Goal: Task Accomplishment & Management: Use online tool/utility

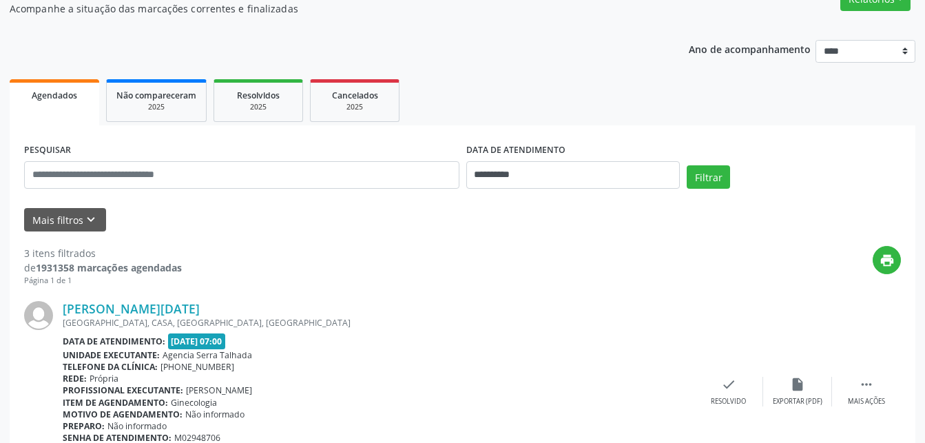
scroll to position [211, 0]
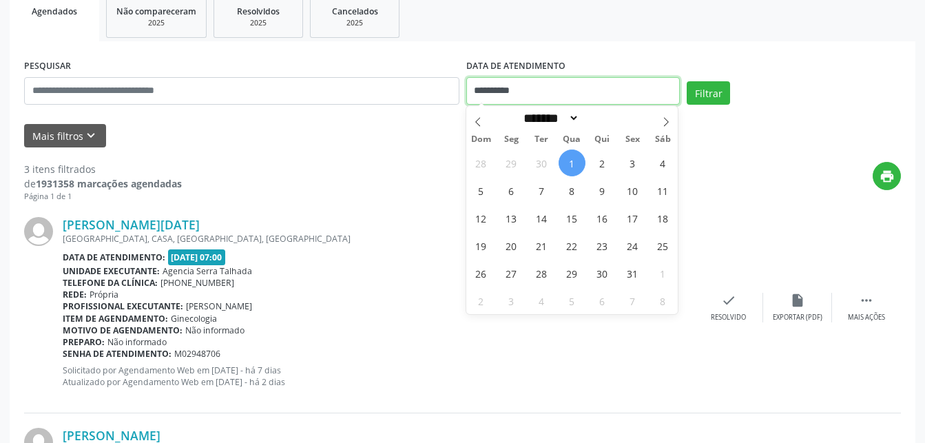
click at [535, 98] on input "**********" at bounding box center [573, 91] width 214 height 28
click at [602, 157] on span "2" at bounding box center [602, 162] width 27 height 27
type input "**********"
click at [602, 157] on span "2" at bounding box center [602, 162] width 27 height 27
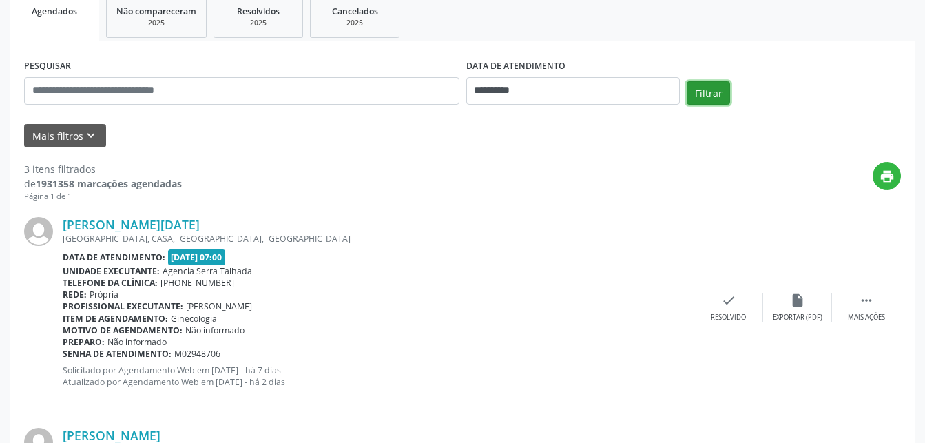
click at [713, 85] on button "Filtrar" at bounding box center [708, 92] width 43 height 23
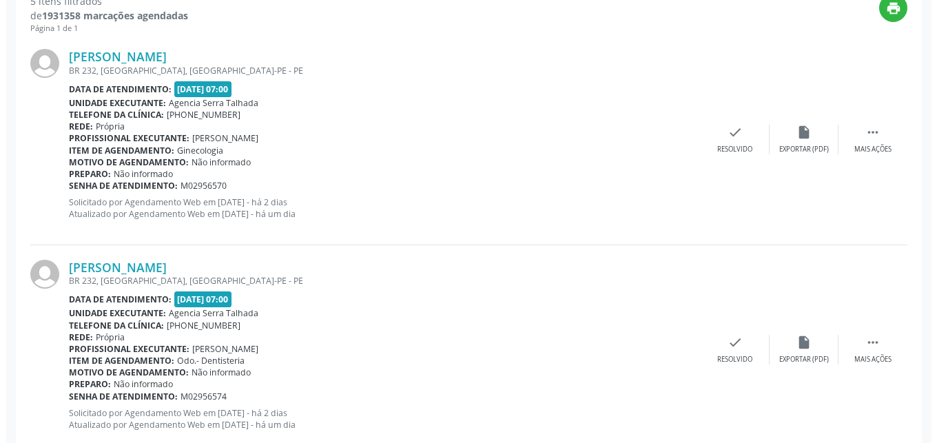
scroll to position [28, 0]
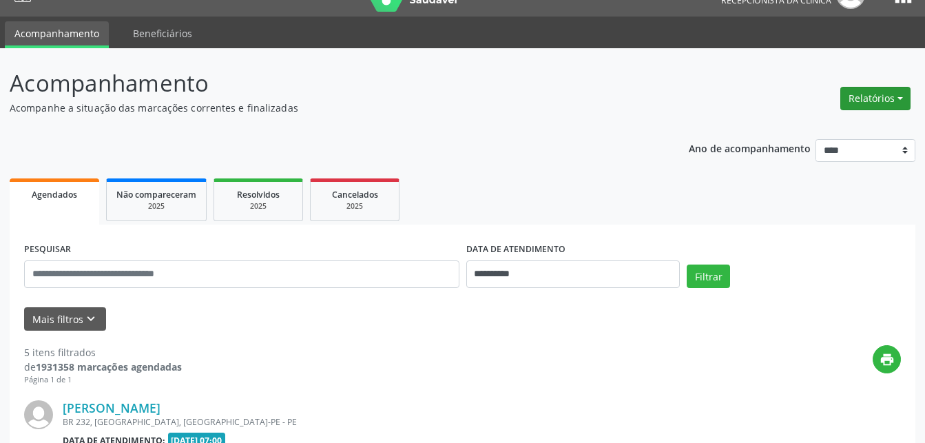
click at [849, 99] on button "Relatórios" at bounding box center [875, 98] width 70 height 23
click at [789, 129] on link "Agendamentos" at bounding box center [837, 127] width 148 height 19
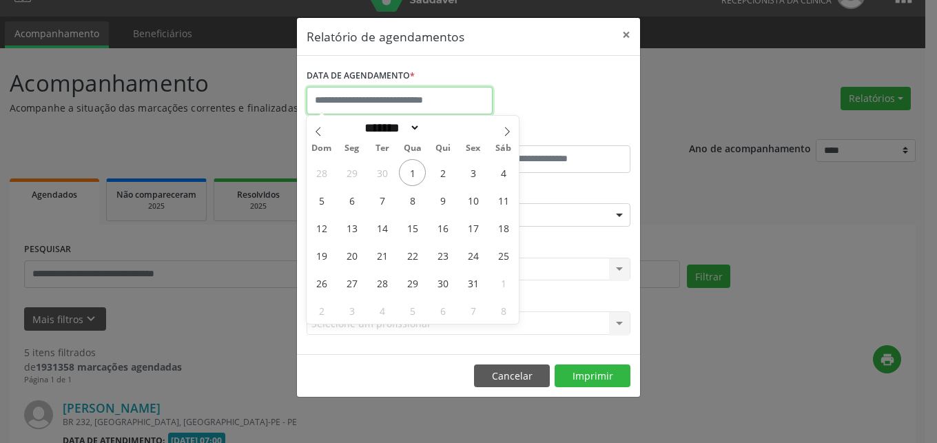
click at [424, 103] on input "text" at bounding box center [400, 101] width 186 height 28
click at [351, 205] on span "6" at bounding box center [351, 200] width 27 height 27
type input "**********"
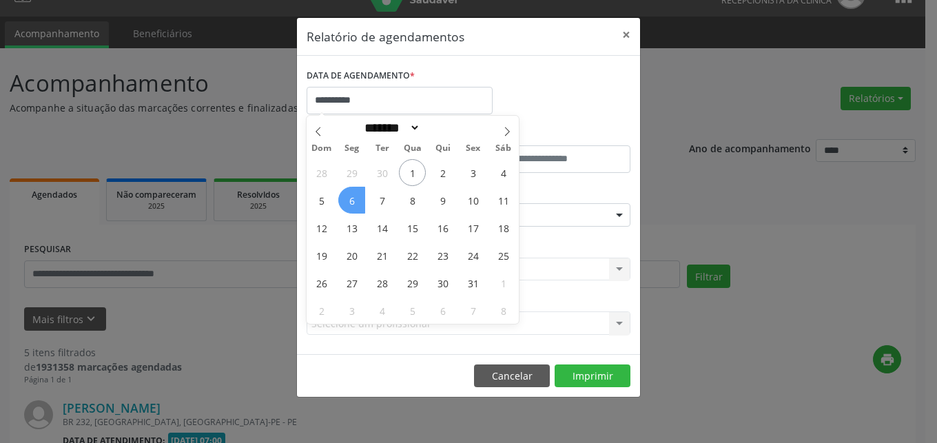
click at [351, 205] on span "6" at bounding box center [351, 200] width 27 height 27
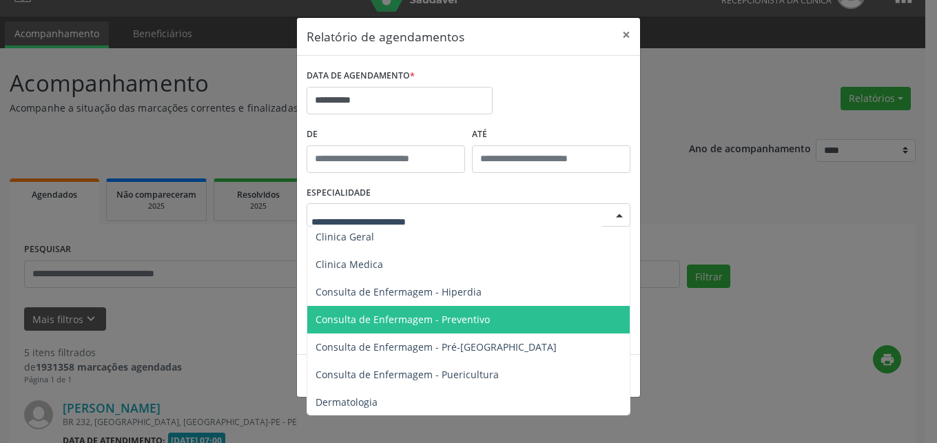
scroll to position [471, 0]
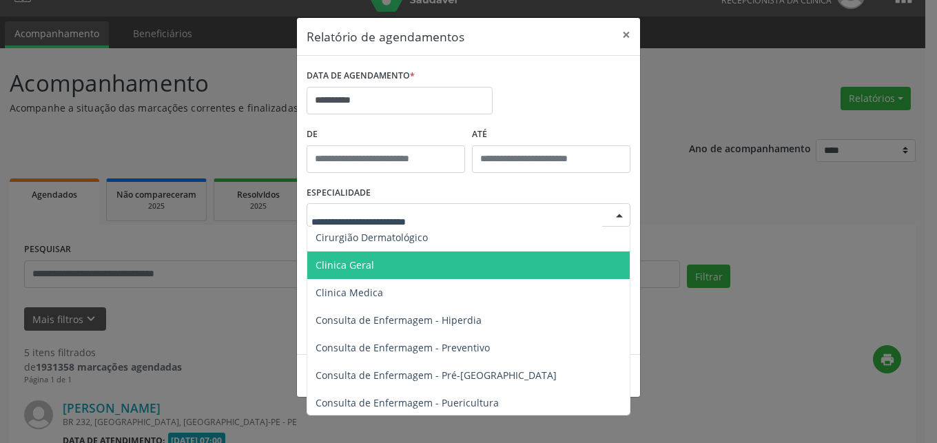
click at [356, 275] on span "Clinica Geral" at bounding box center [469, 265] width 324 height 28
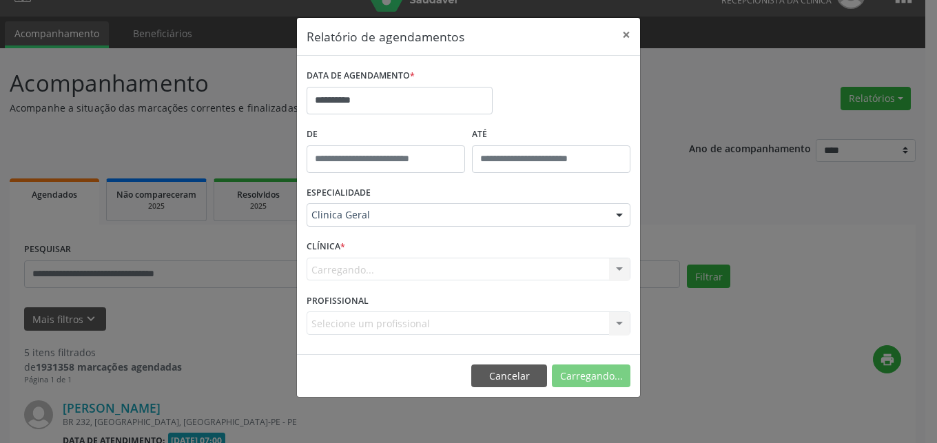
click at [356, 275] on div "Carregando... Nenhum resultado encontrado para: " " Não há nenhuma opção para s…" at bounding box center [469, 269] width 324 height 23
drag, startPoint x: 340, startPoint y: 256, endPoint x: 338, endPoint y: 248, distance: 7.7
click at [340, 255] on label "CLÍNICA *" at bounding box center [326, 246] width 39 height 21
click at [332, 248] on label "CLÍNICA *" at bounding box center [326, 246] width 39 height 21
click at [586, 234] on div "ESPECIALIDADE Clinica Geral Todas as especialidades Alergologia Angiologia Arri…" at bounding box center [468, 210] width 331 height 54
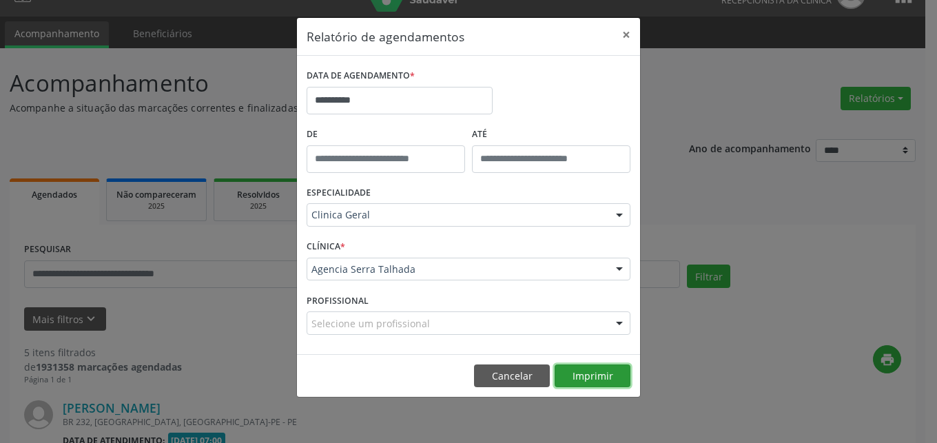
click at [599, 374] on button "Imprimir" at bounding box center [593, 375] width 76 height 23
